Goal: Information Seeking & Learning: Learn about a topic

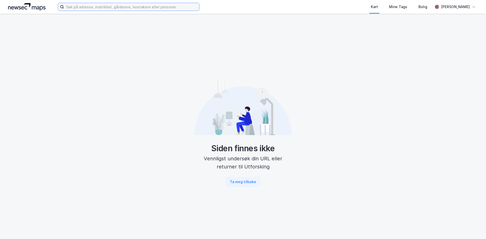
click at [141, 7] on input at bounding box center [131, 7] width 135 height 8
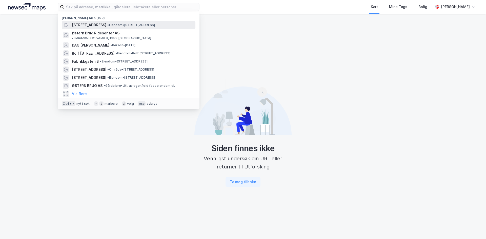
click at [114, 25] on span "• Eiendom • [STREET_ADDRESS]" at bounding box center [131, 25] width 48 height 4
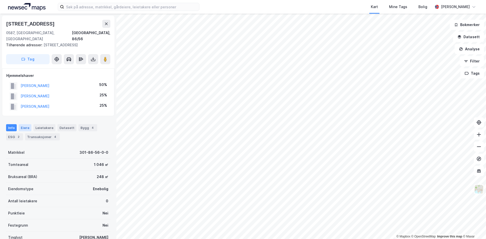
click at [22, 124] on div "Eiere" at bounding box center [25, 127] width 13 height 7
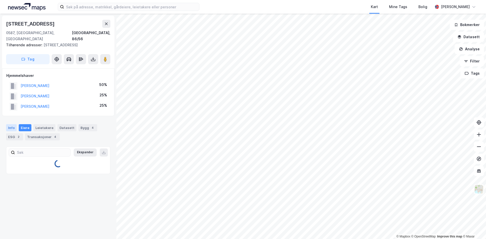
click at [8, 124] on div "Info" at bounding box center [11, 127] width 11 height 7
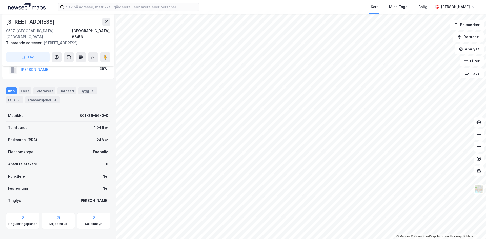
scroll to position [58, 0]
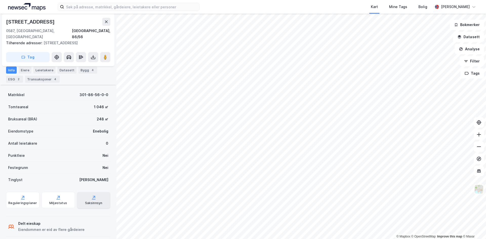
click at [91, 201] on div "Saksinnsyn" at bounding box center [93, 203] width 17 height 4
